Goal: Information Seeking & Learning: Learn about a topic

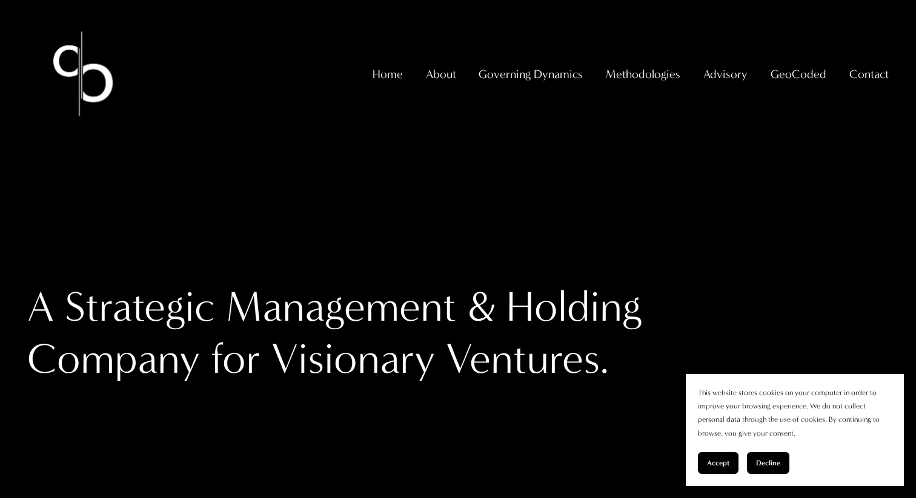
click at [783, 82] on span "GeoCoded" at bounding box center [798, 74] width 56 height 21
click at [0, 0] on span "GeoCoded - Weekly" at bounding box center [0, 0] width 0 height 0
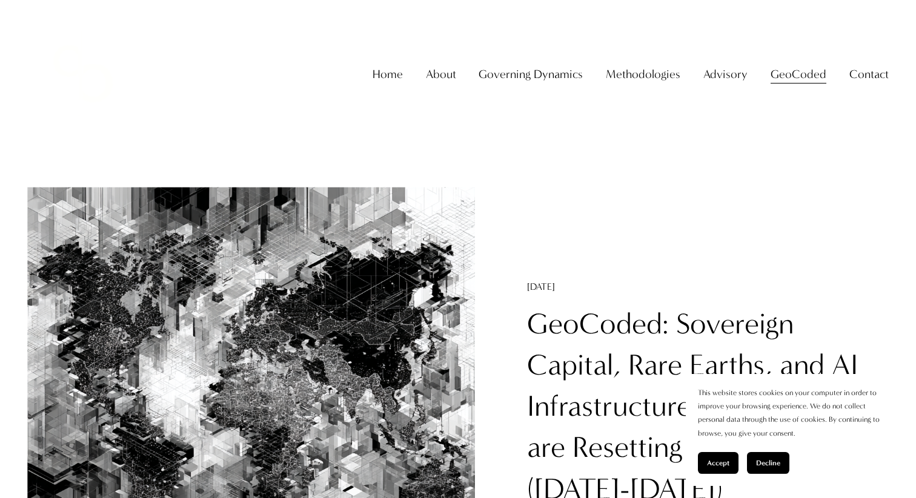
click at [593, 327] on link "GeoCoded: Sovereign Capital, Rare Earths, and AI Infrastructure - How States ar…" at bounding box center [692, 407] width 331 height 200
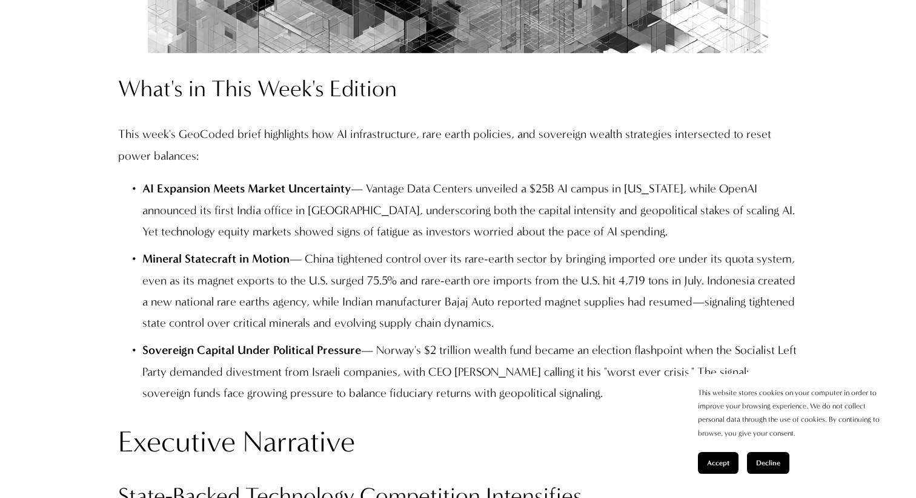
scroll to position [1055, 0]
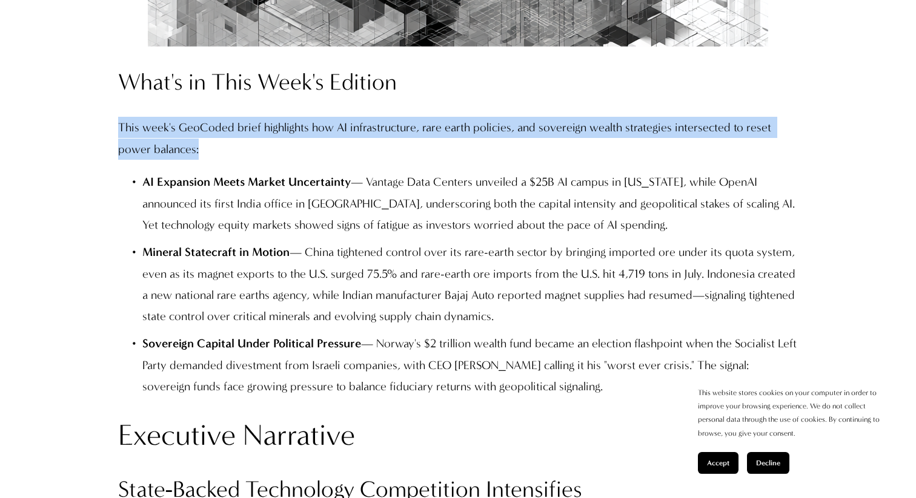
drag, startPoint x: 117, startPoint y: 123, endPoint x: 174, endPoint y: 144, distance: 60.0
click at [174, 144] on p "This week's GeoCoded brief highlights how AI infrastructure, rare earth policie…" at bounding box center [458, 138] width 680 height 43
copy p "This week's GeoCoded brief highlights how AI infrastructure, rare earth policie…"
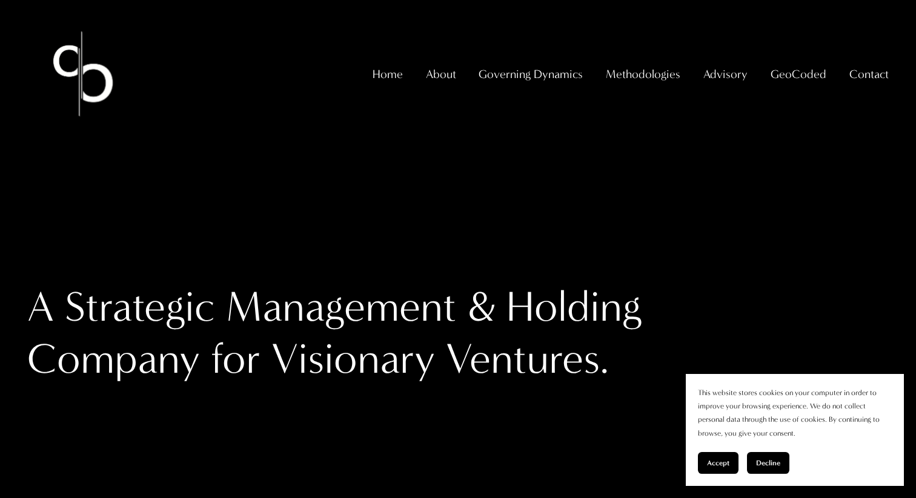
click at [0, 0] on span "GeoCoded - Weekly" at bounding box center [0, 0] width 0 height 0
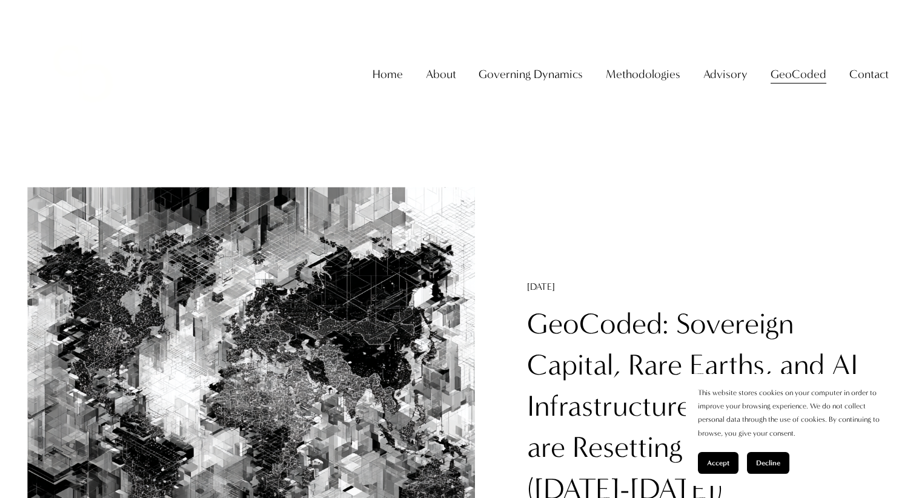
click at [564, 335] on link "GeoCoded: Sovereign Capital, Rare Earths, and AI Infrastructure - How States ar…" at bounding box center [692, 407] width 331 height 200
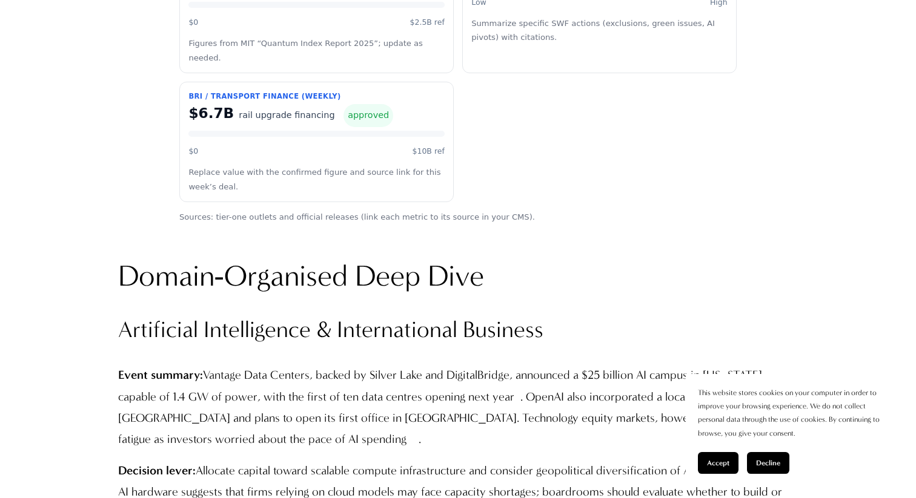
scroll to position [2104, 0]
drag, startPoint x: 174, startPoint y: 179, endPoint x: 561, endPoint y: 178, distance: 386.9
copy p "Sources: tier-one outlets and official releases (link each metric to its source…"
